Goal: Find contact information

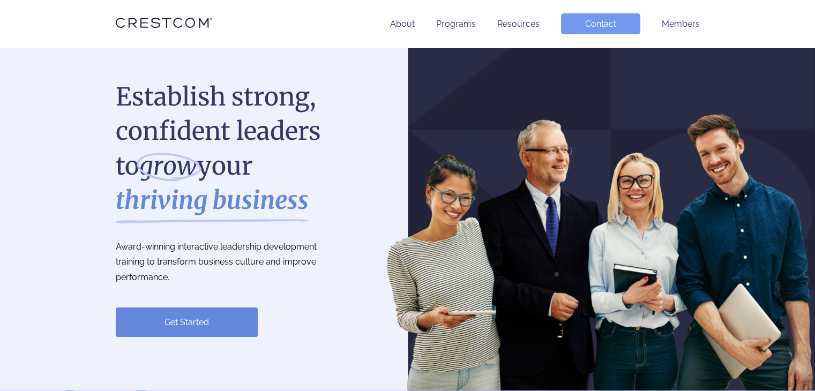
drag, startPoint x: 0, startPoint y: 0, endPoint x: 598, endPoint y: 27, distance: 598.4
click at [598, 27] on link "Contact" at bounding box center [600, 23] width 79 height 21
drag, startPoint x: 596, startPoint y: 24, endPoint x: 591, endPoint y: 37, distance: 14.1
click at [596, 24] on link "Contact" at bounding box center [600, 23] width 79 height 21
